Goal: Task Accomplishment & Management: Use online tool/utility

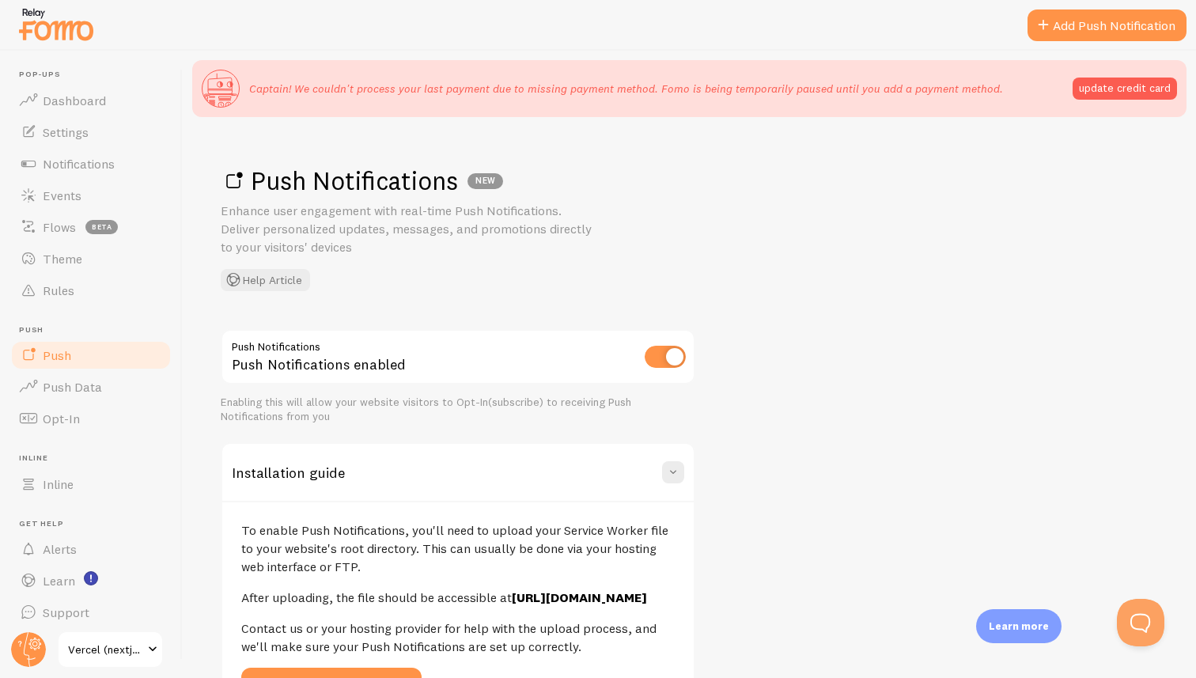
scroll to position [297, 0]
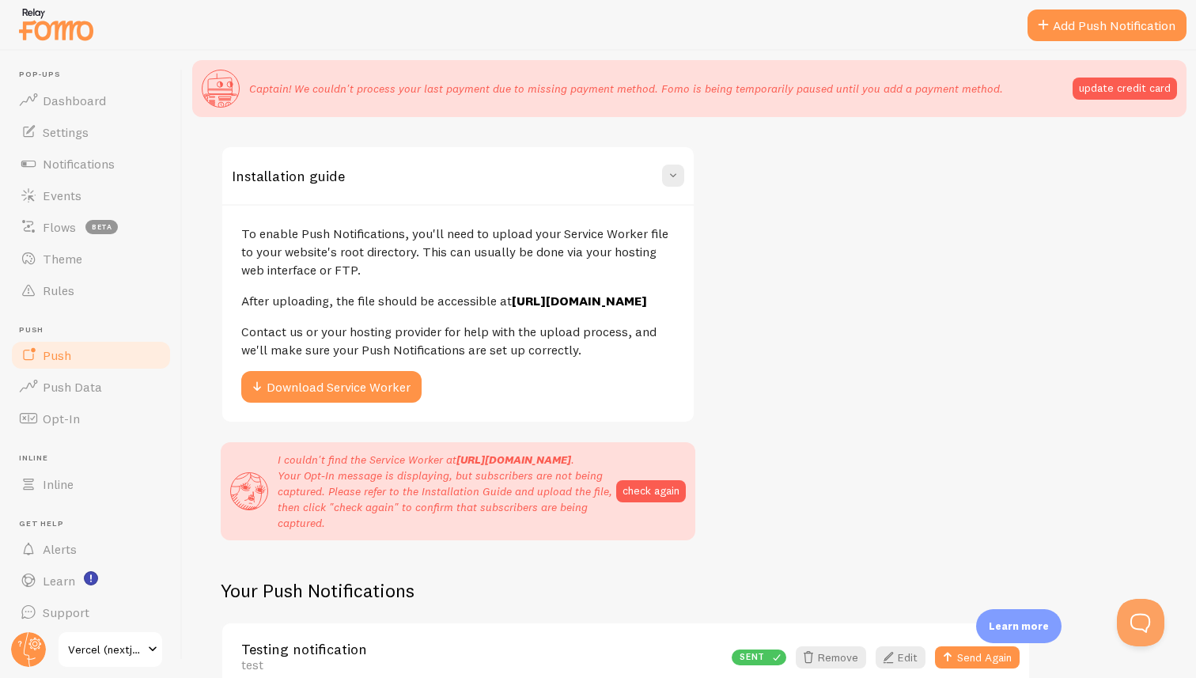
click at [417, 251] on p "To enable Push Notifications, you'll need to upload your Service Worker file to…" at bounding box center [458, 252] width 434 height 55
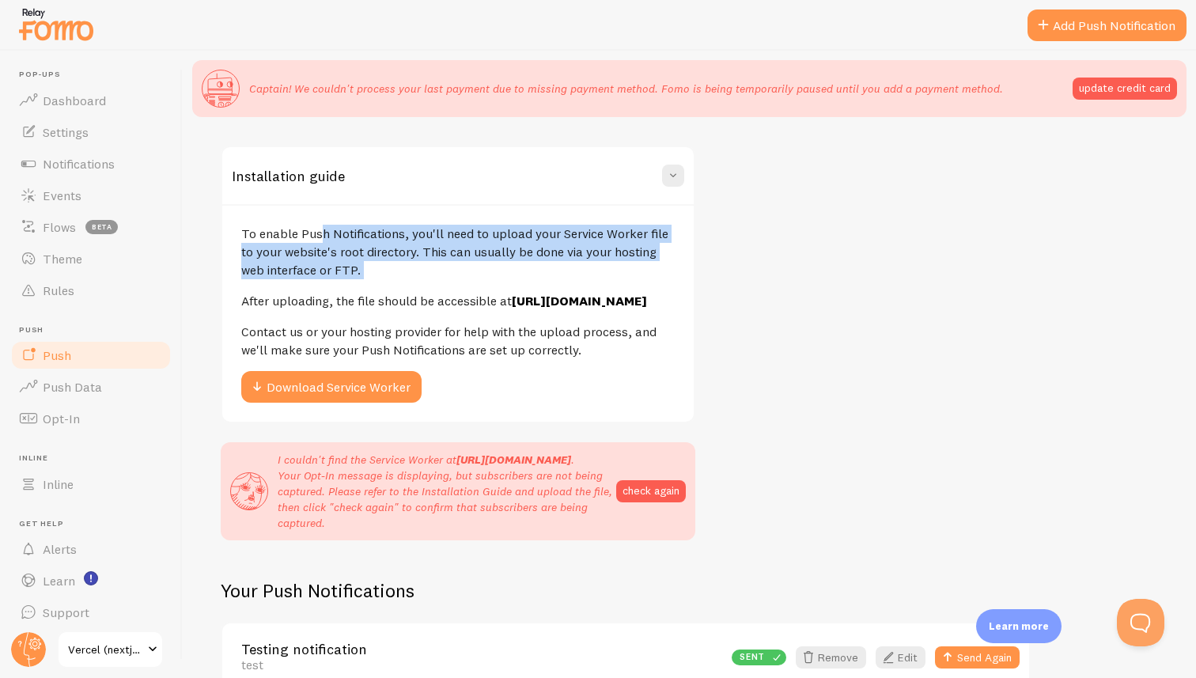
click at [417, 251] on p "To enable Push Notifications, you'll need to upload your Service Worker file to…" at bounding box center [458, 252] width 434 height 55
click at [426, 251] on p "To enable Push Notifications, you'll need to upload your Service Worker file to…" at bounding box center [458, 252] width 434 height 55
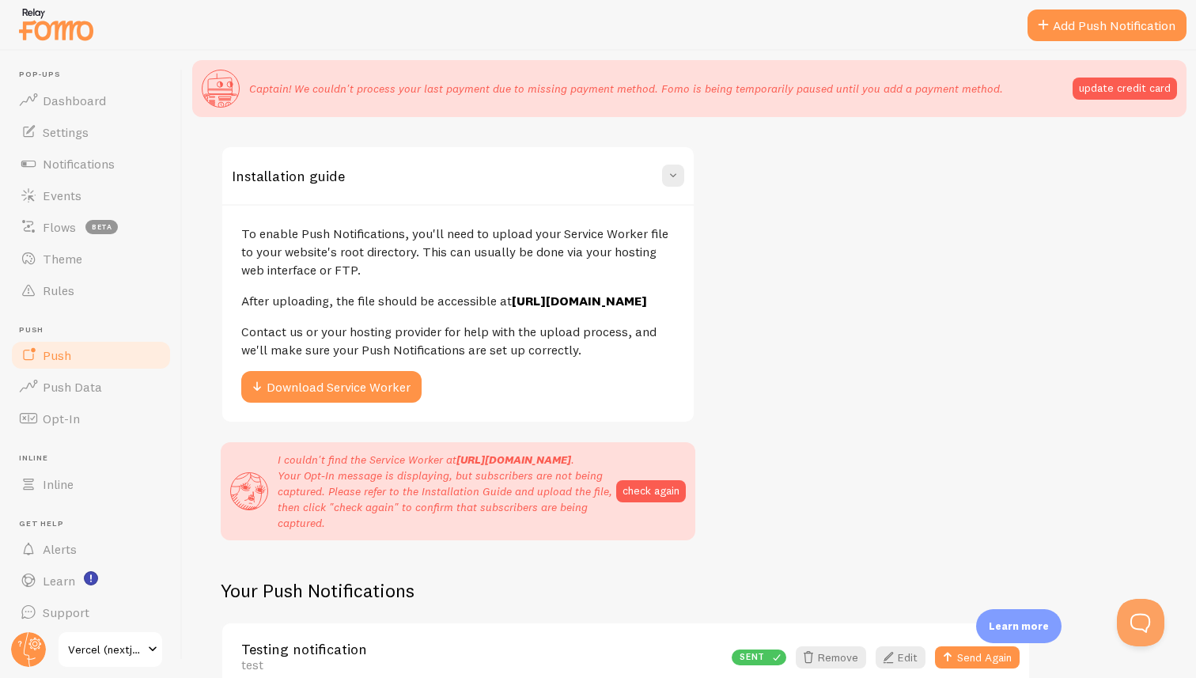
click at [404, 249] on p "To enable Push Notifications, you'll need to upload your Service Worker file to…" at bounding box center [458, 252] width 434 height 55
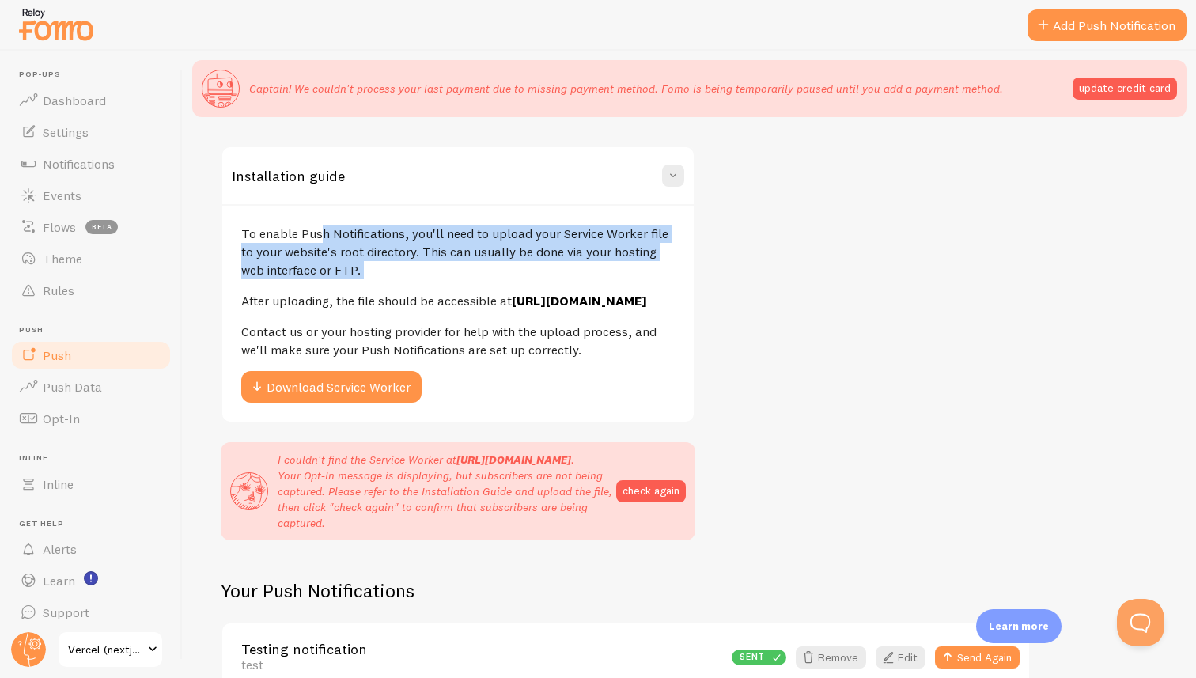
click at [445, 249] on p "To enable Push Notifications, you'll need to upload your Service Worker file to…" at bounding box center [458, 252] width 434 height 55
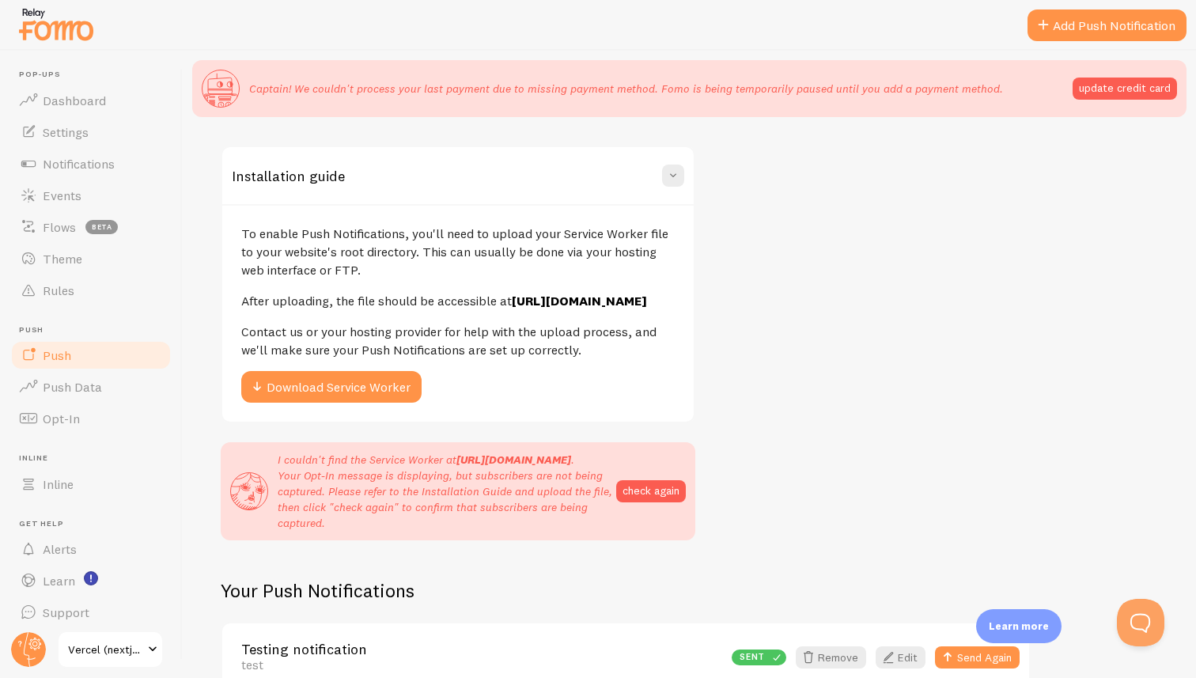
click at [470, 249] on p "To enable Push Notifications, you'll need to upload your Service Worker file to…" at bounding box center [458, 252] width 434 height 55
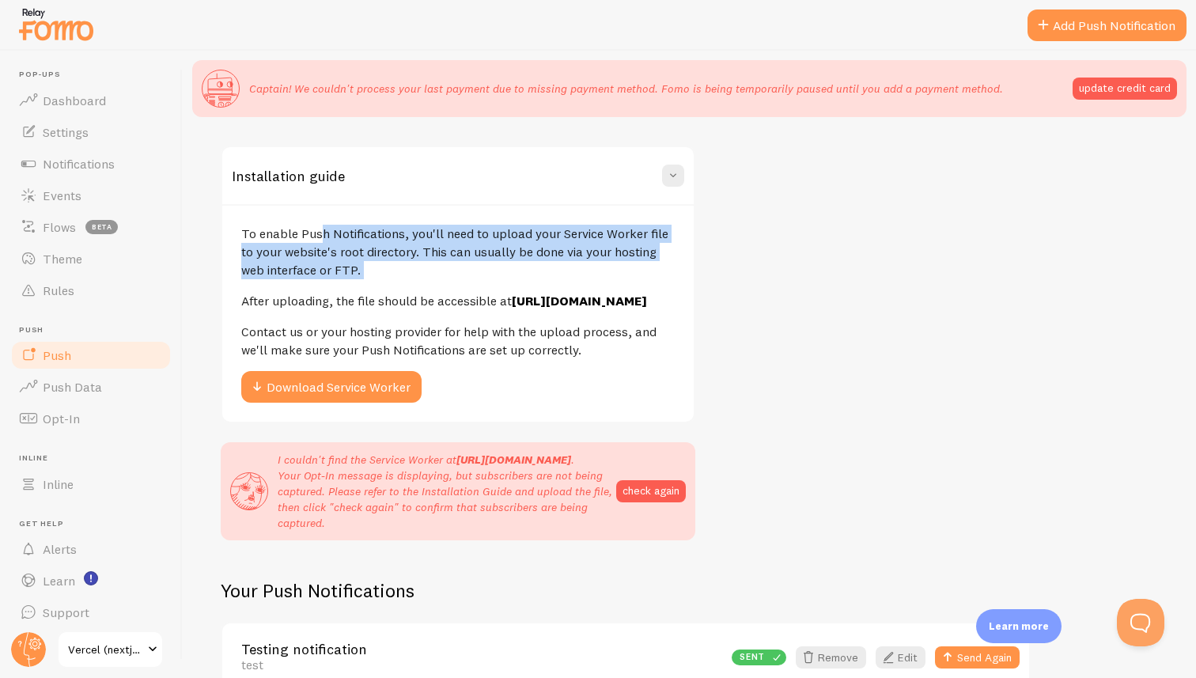
click at [494, 249] on p "To enable Push Notifications, you'll need to upload your Service Worker file to…" at bounding box center [458, 252] width 434 height 55
